Goal: Find specific page/section

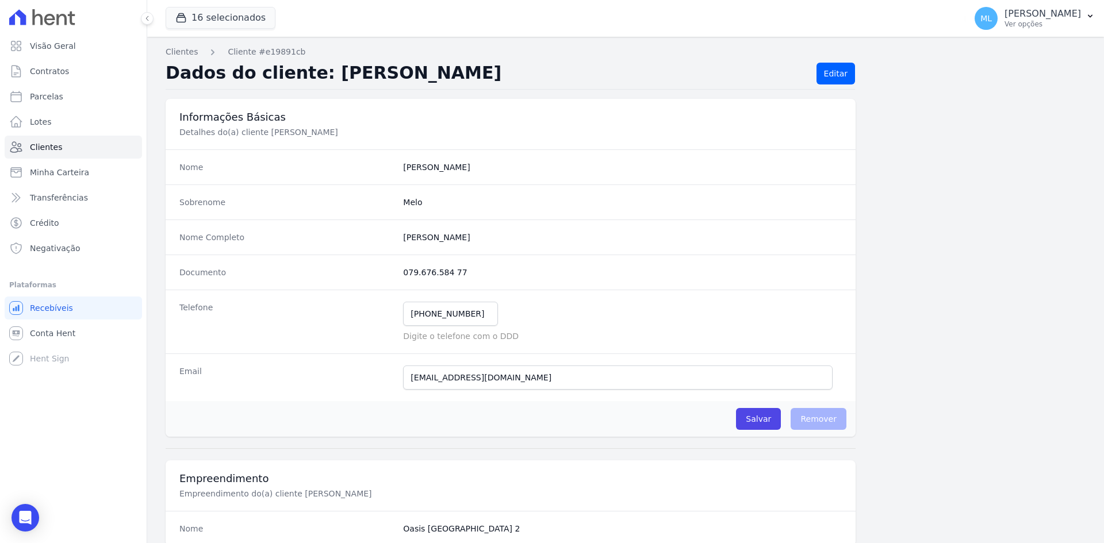
scroll to position [532, 0]
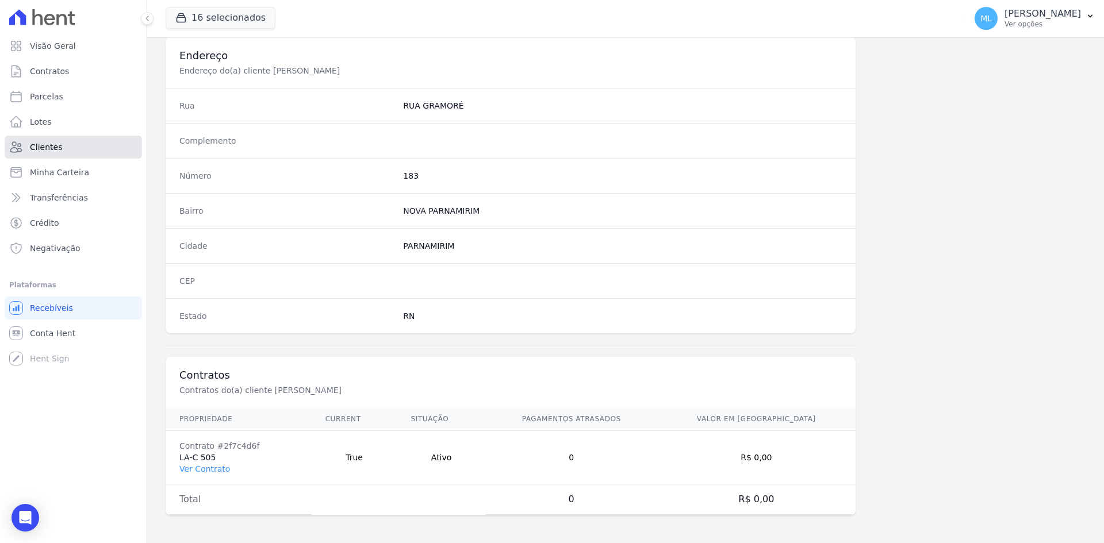
click at [66, 153] on link "Clientes" at bounding box center [73, 147] width 137 height 23
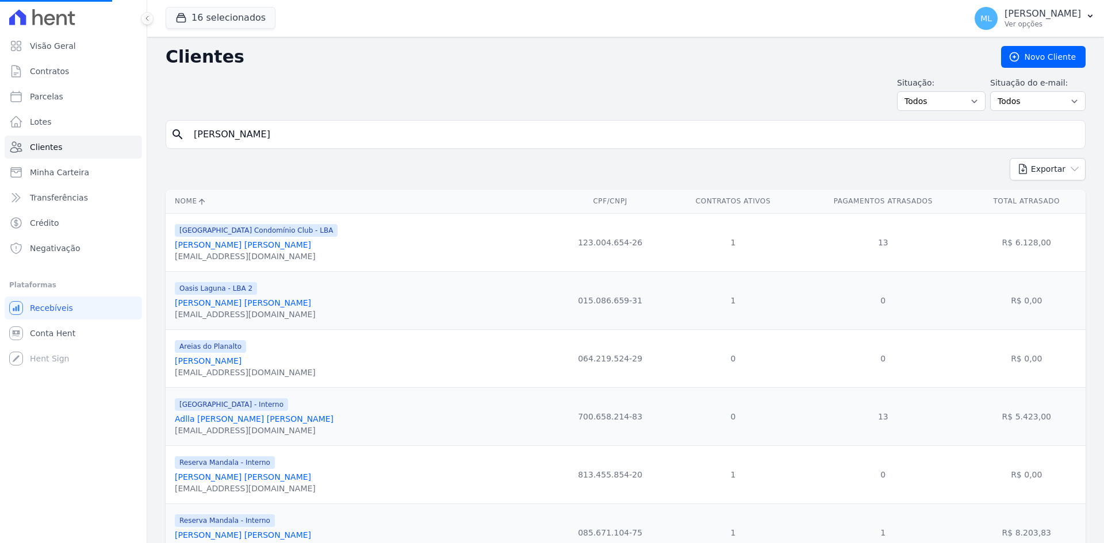
click at [287, 130] on input "[PERSON_NAME]" at bounding box center [633, 134] width 893 height 23
click at [288, 130] on input "search" at bounding box center [633, 134] width 893 height 23
type input "[PERSON_NAME]"
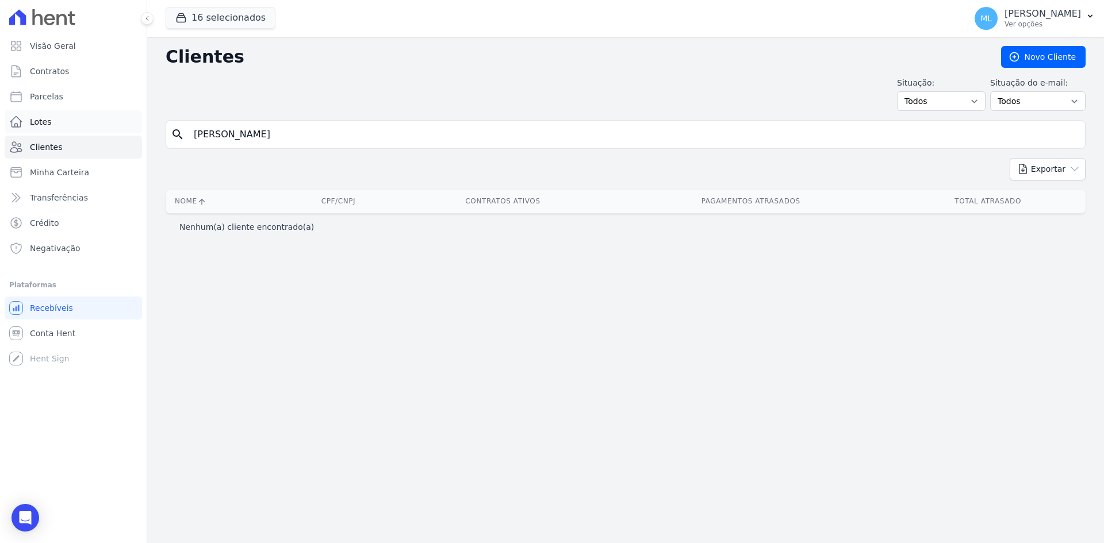
drag, startPoint x: 288, startPoint y: 130, endPoint x: 112, endPoint y: 133, distance: 175.9
click at [112, 133] on div "Visão Geral Contratos [GEOGRAPHIC_DATA] Lotes Clientes Minha Carteira Transferê…" at bounding box center [552, 271] width 1104 height 543
type input "[PERSON_NAME]"
